Goal: Information Seeking & Learning: Learn about a topic

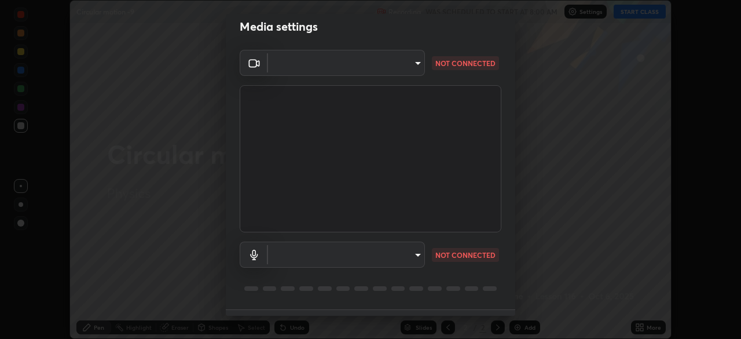
scroll to position [15, 0]
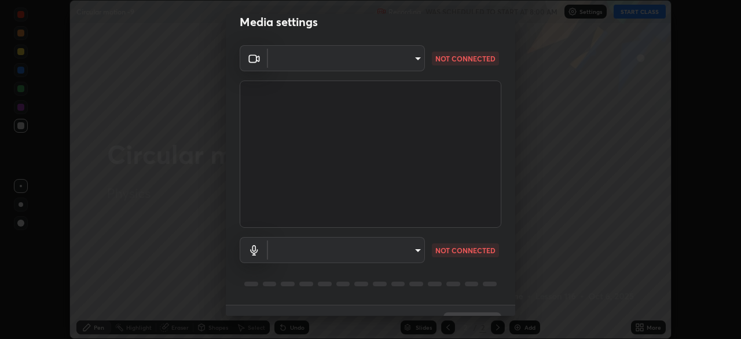
type input "6f19bd17bb1345d3381c364c08f732a45a1be43fbbd3e071611a8edbcb1d3ae0"
type input "b26882c646bee67dc3b344b1dbf842c37ce4767a2daa6019220ab5102cc6c7c8"
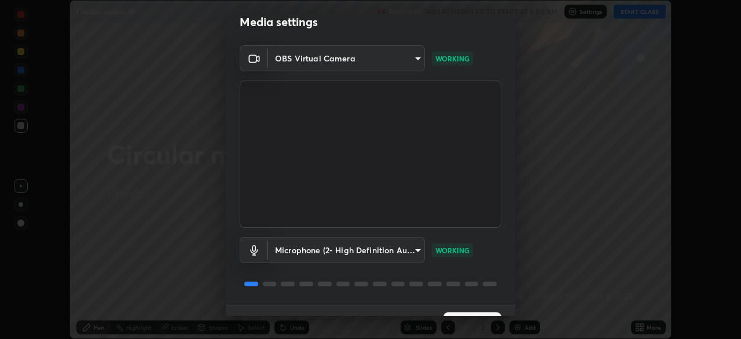
scroll to position [41, 0]
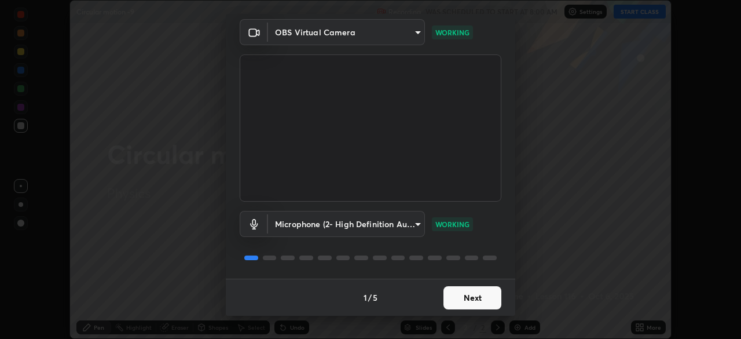
click at [458, 299] on button "Next" at bounding box center [472, 297] width 58 height 23
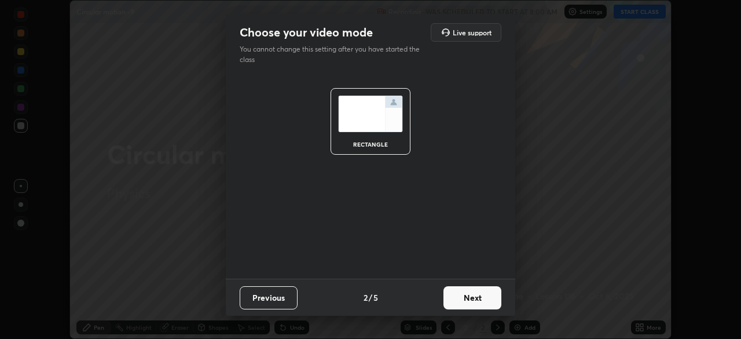
click at [462, 299] on button "Next" at bounding box center [472, 297] width 58 height 23
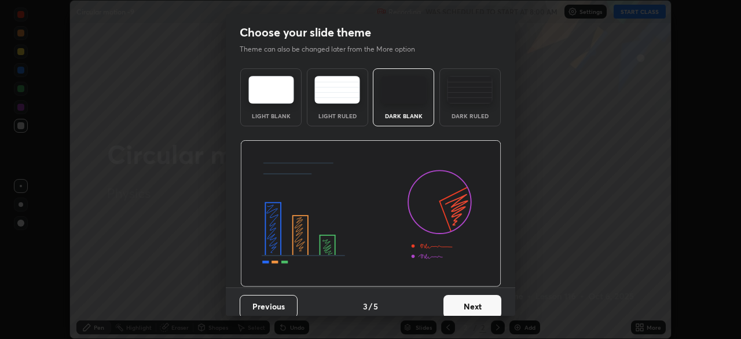
click at [464, 302] on button "Next" at bounding box center [472, 306] width 58 height 23
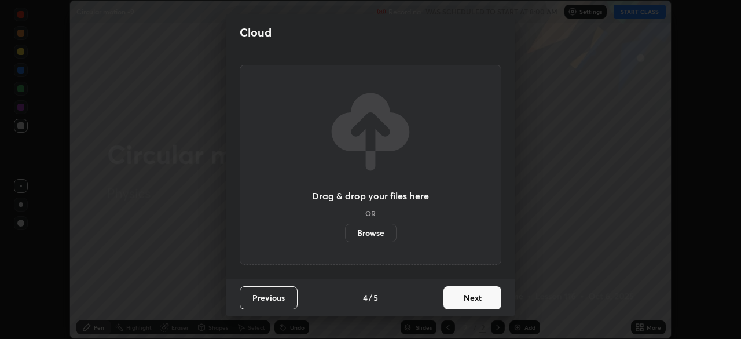
click at [465, 308] on button "Next" at bounding box center [472, 297] width 58 height 23
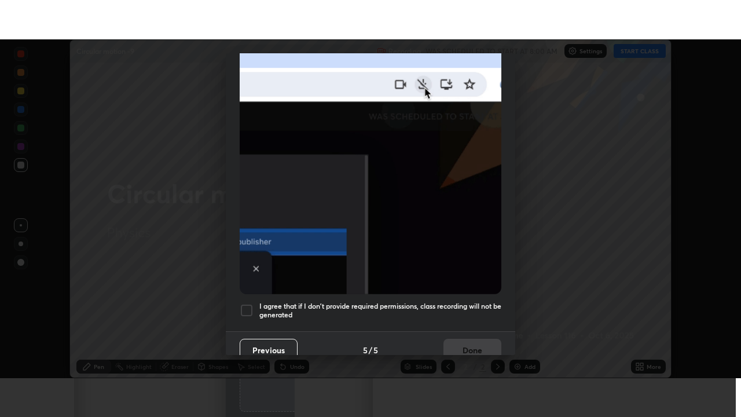
scroll to position [277, 0]
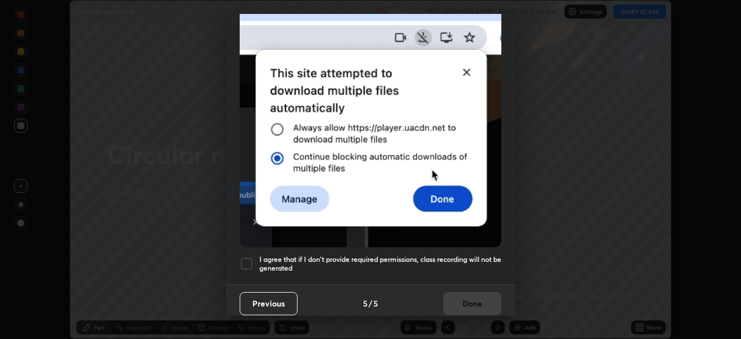
click at [249, 256] on div at bounding box center [247, 263] width 14 height 14
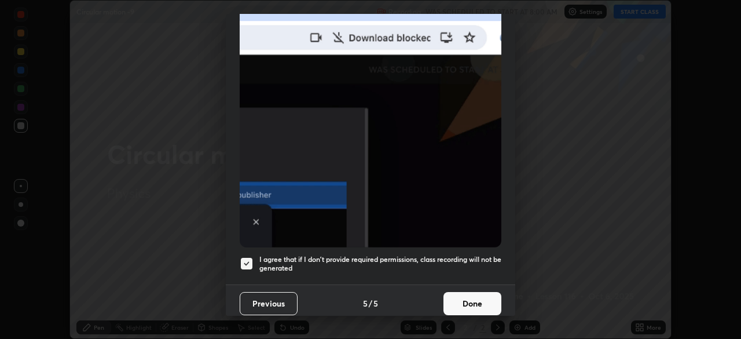
click at [450, 298] on button "Done" at bounding box center [472, 303] width 58 height 23
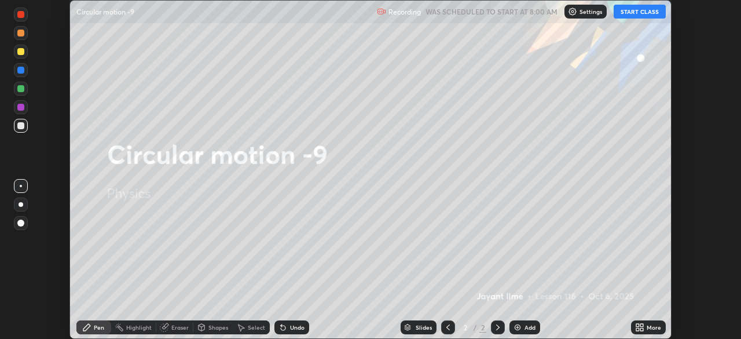
click at [632, 14] on button "START CLASS" at bounding box center [640, 12] width 52 height 14
click at [641, 325] on icon at bounding box center [641, 325] width 3 height 3
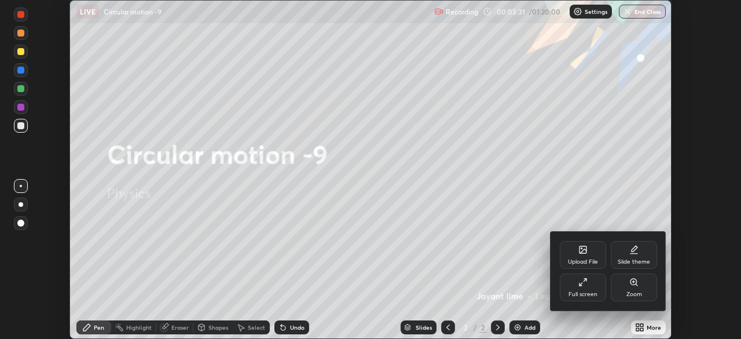
click at [589, 287] on div "Full screen" at bounding box center [583, 287] width 46 height 28
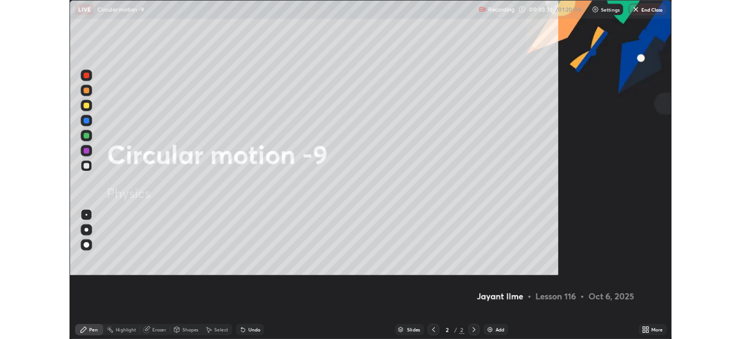
scroll to position [417, 741]
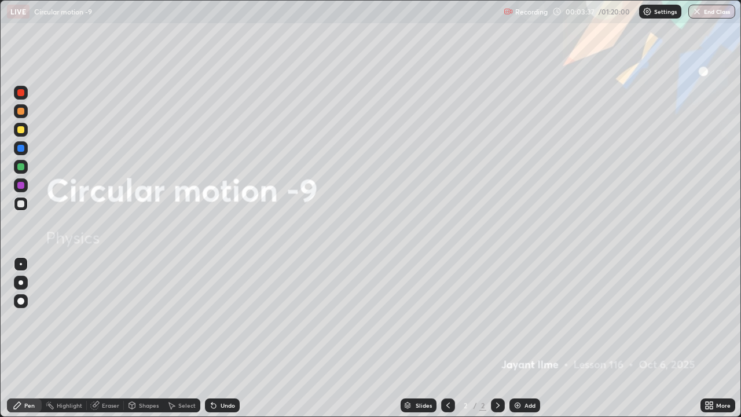
click at [524, 338] on div "Add" at bounding box center [524, 405] width 31 height 14
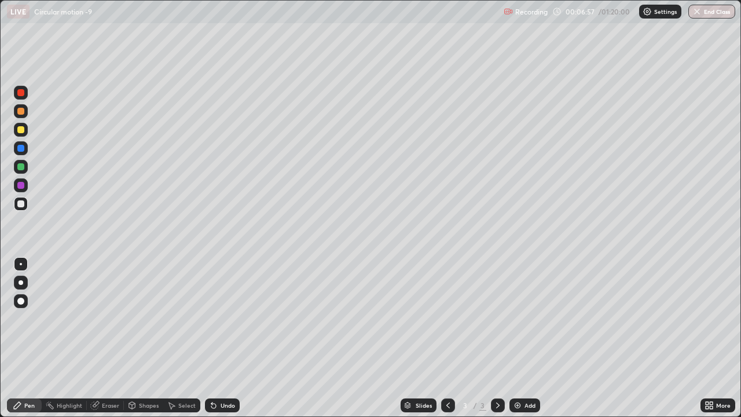
click at [21, 303] on div at bounding box center [20, 301] width 7 height 7
click at [21, 166] on div at bounding box center [20, 166] width 7 height 7
click at [20, 130] on div at bounding box center [20, 129] width 7 height 7
click at [27, 207] on div at bounding box center [21, 204] width 14 height 14
click at [524, 338] on div "Add" at bounding box center [529, 405] width 11 height 6
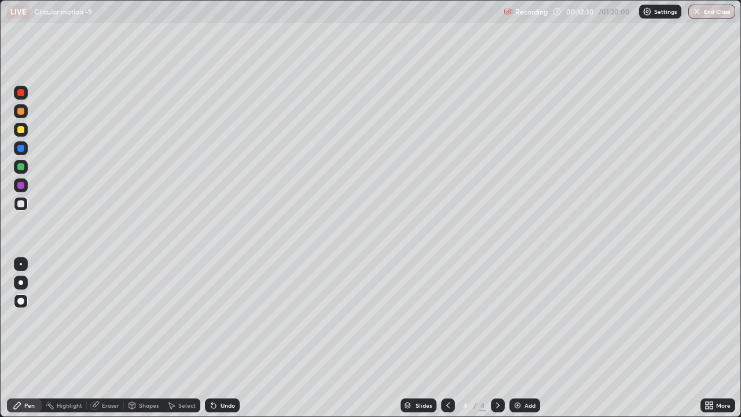
click at [21, 130] on div at bounding box center [20, 129] width 7 height 7
click at [21, 204] on div at bounding box center [20, 203] width 7 height 7
click at [531, 338] on div "Add" at bounding box center [529, 405] width 11 height 6
click at [226, 338] on div "Undo" at bounding box center [228, 405] width 14 height 6
click at [524, 338] on div "Add" at bounding box center [524, 405] width 31 height 14
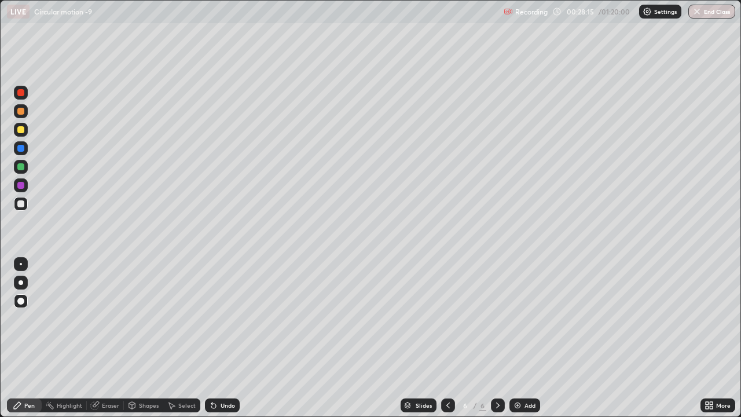
click at [215, 338] on icon at bounding box center [213, 405] width 9 height 9
click at [216, 338] on div "Undo" at bounding box center [222, 405] width 35 height 14
click at [211, 338] on icon at bounding box center [211, 402] width 1 height 1
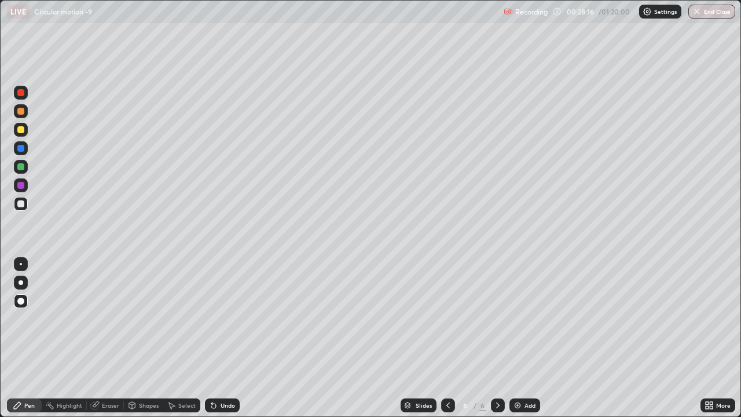
click at [212, 338] on icon at bounding box center [213, 405] width 5 height 5
click at [211, 338] on icon at bounding box center [211, 402] width 1 height 1
click at [216, 338] on div "Undo" at bounding box center [222, 405] width 35 height 14
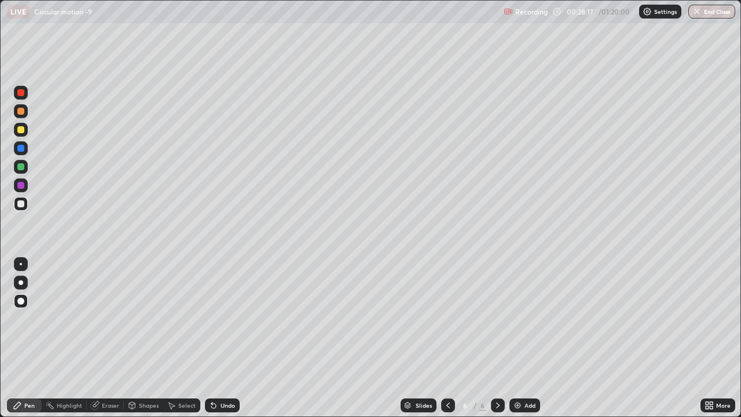
click at [215, 338] on div "Undo" at bounding box center [222, 405] width 35 height 14
click at [519, 338] on img at bounding box center [517, 405] width 9 height 9
click at [525, 338] on div "Add" at bounding box center [529, 405] width 11 height 6
click at [27, 168] on div at bounding box center [21, 167] width 14 height 14
click at [24, 204] on div at bounding box center [21, 204] width 14 height 14
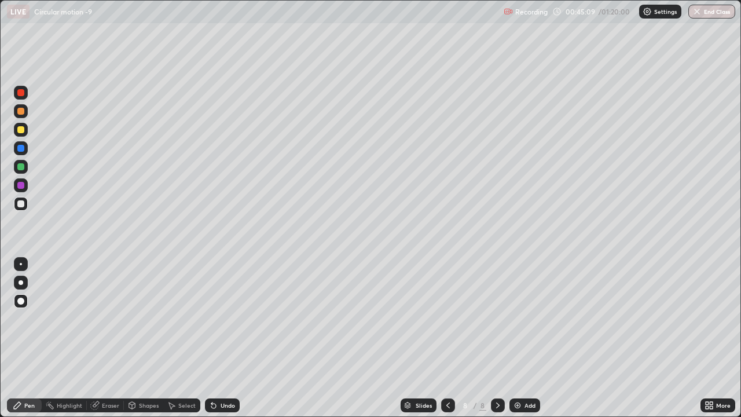
click at [531, 338] on div "Add" at bounding box center [529, 405] width 11 height 6
click at [532, 338] on div "Add" at bounding box center [529, 405] width 11 height 6
click at [21, 168] on div at bounding box center [20, 166] width 7 height 7
click at [25, 203] on div at bounding box center [21, 204] width 14 height 14
click at [524, 338] on div "Add" at bounding box center [529, 405] width 11 height 6
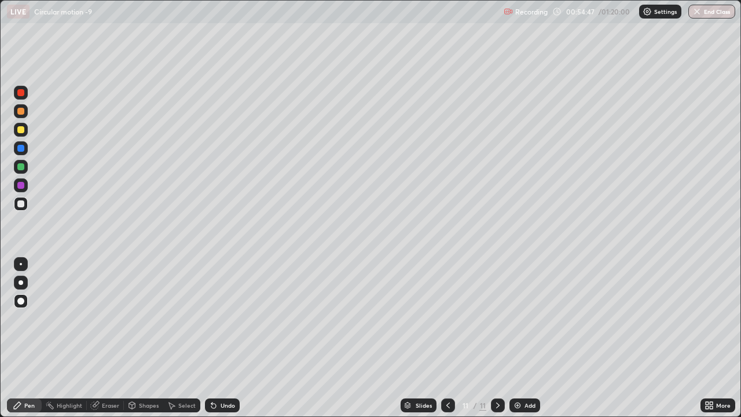
click at [531, 338] on div "Add" at bounding box center [529, 405] width 11 height 6
click at [23, 173] on div at bounding box center [21, 167] width 14 height 14
click at [21, 203] on div at bounding box center [20, 203] width 7 height 7
click at [527, 338] on div "Add" at bounding box center [524, 405] width 31 height 14
click at [226, 338] on div "Undo" at bounding box center [228, 405] width 14 height 6
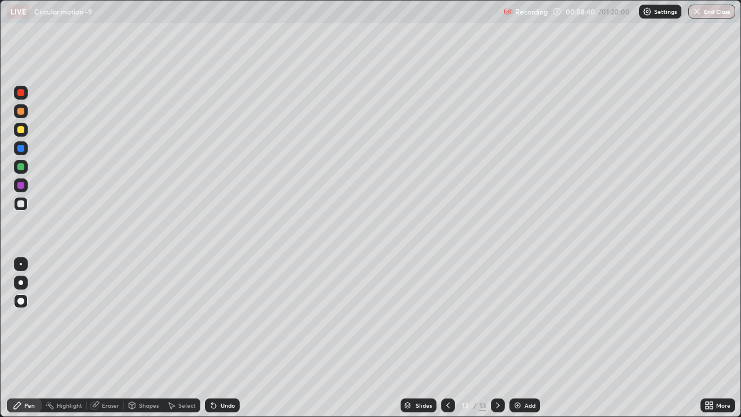
click at [226, 338] on div "Undo" at bounding box center [228, 405] width 14 height 6
click at [526, 338] on div "Add" at bounding box center [529, 405] width 11 height 6
click at [21, 167] on div at bounding box center [20, 166] width 7 height 7
click at [24, 134] on div at bounding box center [21, 130] width 14 height 14
click at [21, 205] on div at bounding box center [20, 203] width 7 height 7
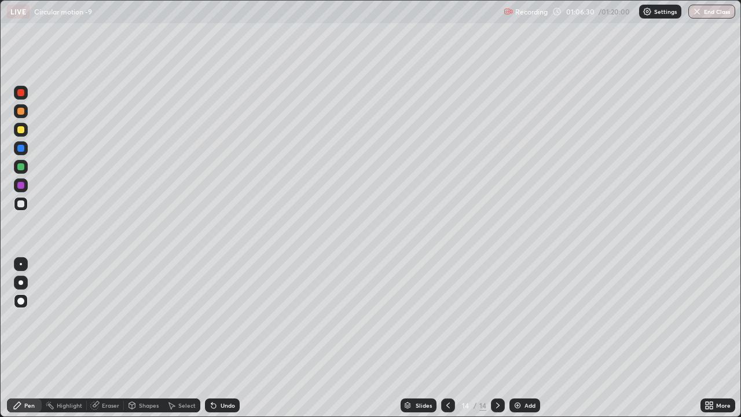
click at [221, 338] on div "Undo" at bounding box center [228, 405] width 14 height 6
click at [225, 338] on div "Undo" at bounding box center [228, 405] width 14 height 6
click at [524, 338] on div "Add" at bounding box center [529, 405] width 11 height 6
click at [21, 168] on div at bounding box center [20, 166] width 7 height 7
click at [24, 203] on div at bounding box center [20, 203] width 7 height 7
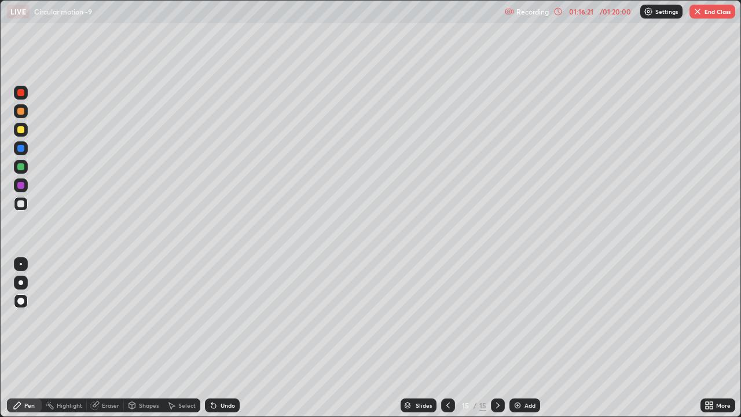
click at [704, 16] on button "End Class" at bounding box center [712, 12] width 46 height 14
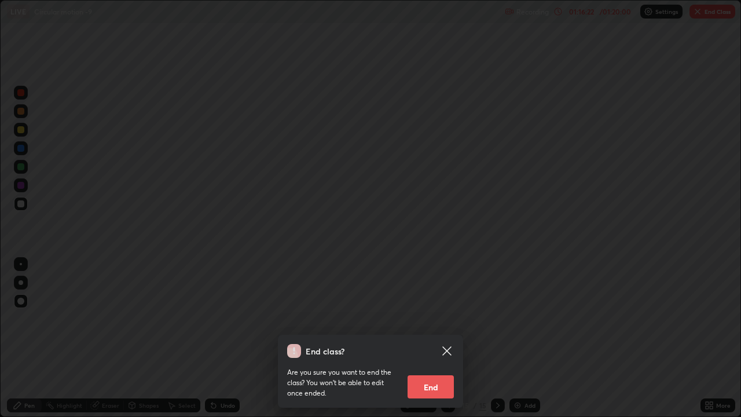
click at [435, 338] on button "End" at bounding box center [430, 386] width 46 height 23
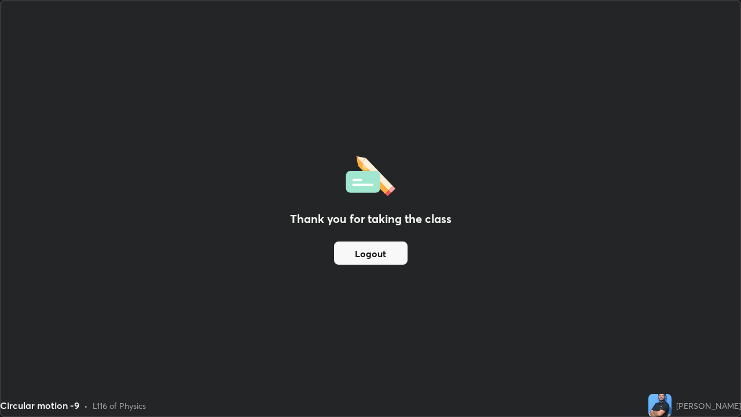
click at [455, 14] on div "Circular motion -9" at bounding box center [287, 11] width 560 height 23
click at [387, 54] on div "Thank you for taking the class Logout" at bounding box center [371, 209] width 740 height 416
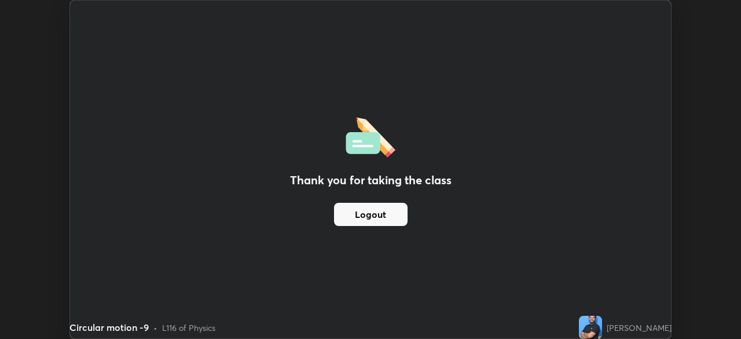
scroll to position [57545, 57142]
